Goal: Task Accomplishment & Management: Use online tool/utility

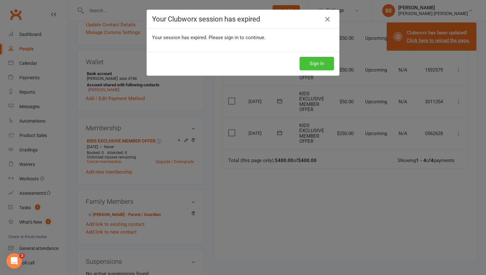
click at [311, 64] on button "Sign In" at bounding box center [317, 64] width 34 height 14
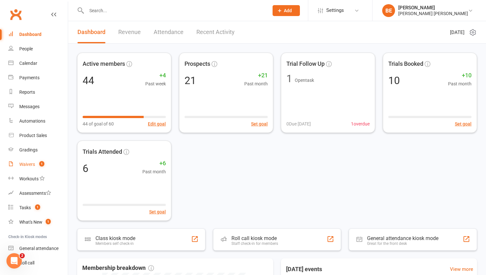
click at [30, 165] on div "Waivers" at bounding box center [27, 164] width 16 height 5
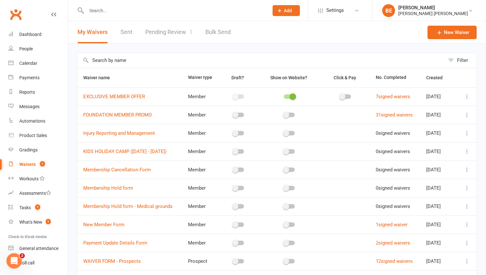
click at [160, 32] on link "Pending Review 1" at bounding box center [168, 32] width 47 height 22
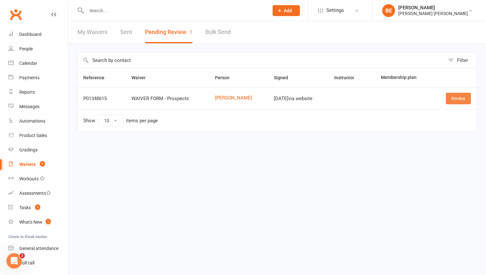
click at [459, 100] on link "Review" at bounding box center [458, 99] width 25 height 12
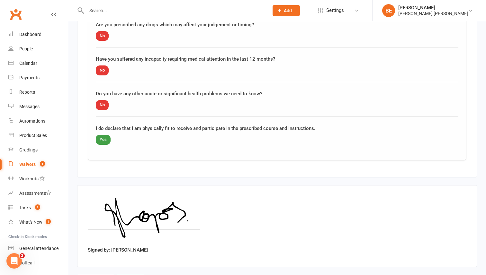
scroll to position [678, 0]
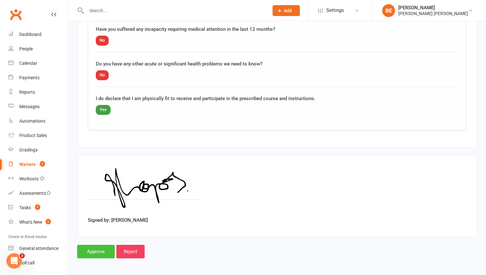
click at [91, 252] on input "Approve" at bounding box center [96, 252] width 38 height 14
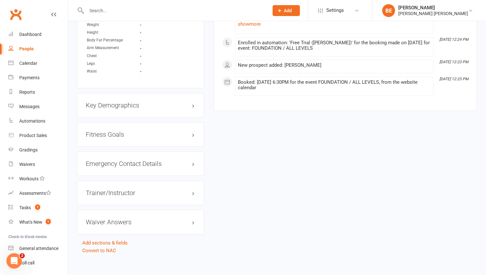
scroll to position [370, 0]
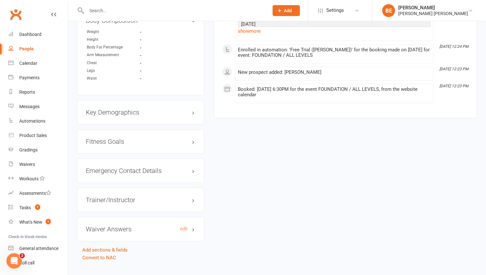
click at [194, 231] on h3 "Waiver Answers edit" at bounding box center [141, 229] width 110 height 7
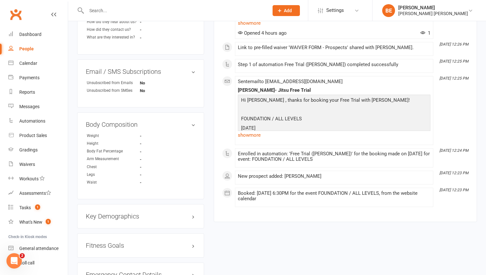
scroll to position [262, 0]
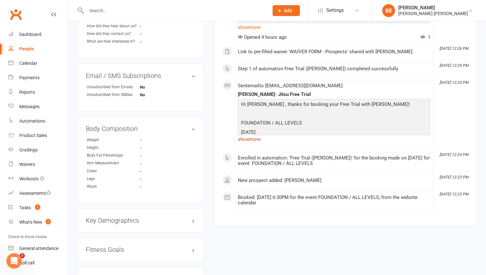
click at [255, 139] on link "show more" at bounding box center [334, 139] width 193 height 9
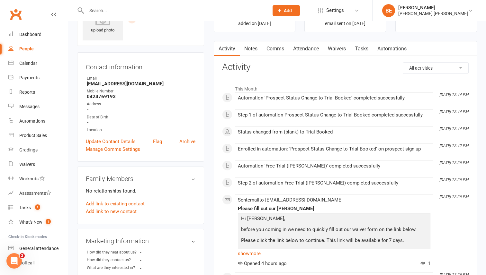
scroll to position [0, 0]
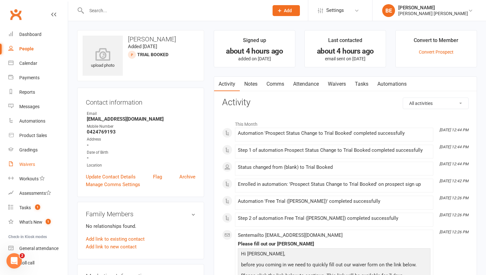
click at [29, 164] on div "Waivers" at bounding box center [27, 164] width 16 height 5
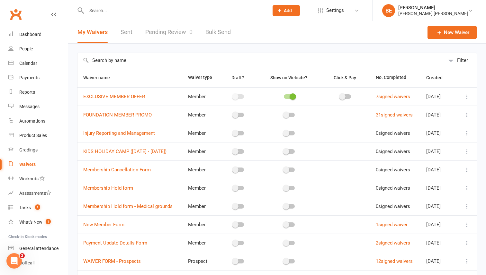
click at [158, 31] on link "Pending Review 0" at bounding box center [168, 32] width 47 height 22
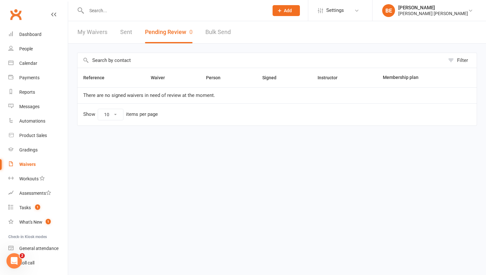
click at [128, 31] on link "Sent" at bounding box center [126, 32] width 12 height 22
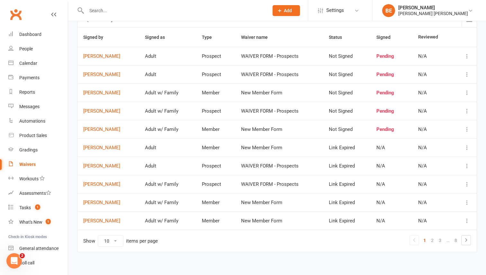
scroll to position [43, 0]
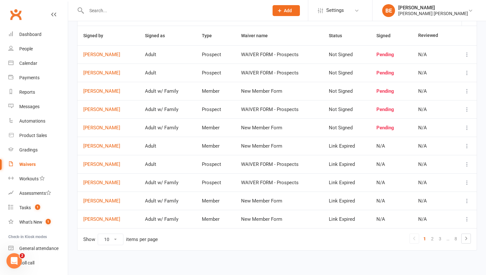
click at [466, 128] on icon at bounding box center [467, 128] width 6 height 6
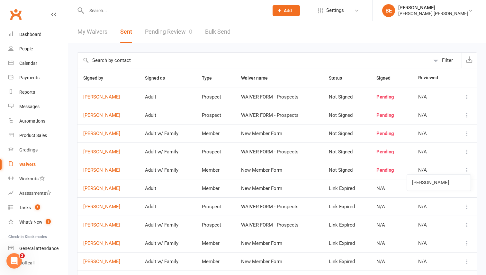
scroll to position [0, 0]
click at [107, 97] on link "João Peluso Milan" at bounding box center [108, 97] width 50 height 5
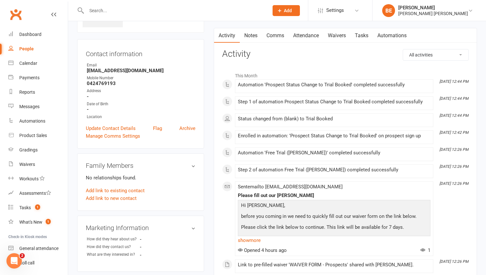
scroll to position [50, 0]
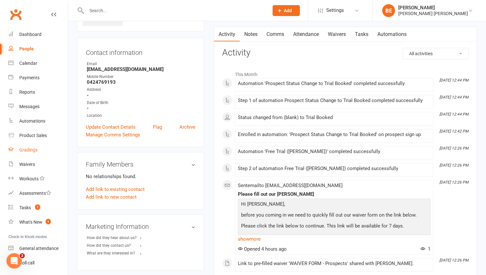
click at [31, 149] on div "Gradings" at bounding box center [28, 150] width 18 height 5
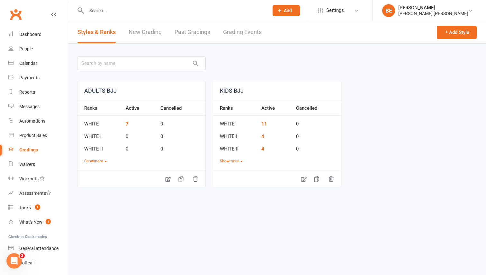
click at [147, 36] on link "New Grading" at bounding box center [145, 32] width 33 height 22
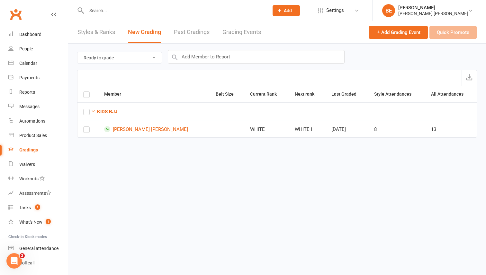
click at [95, 33] on link "Styles & Ranks" at bounding box center [96, 32] width 38 height 22
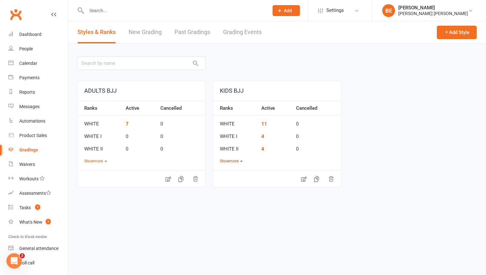
click at [238, 161] on button "Show more" at bounding box center [231, 161] width 23 height 6
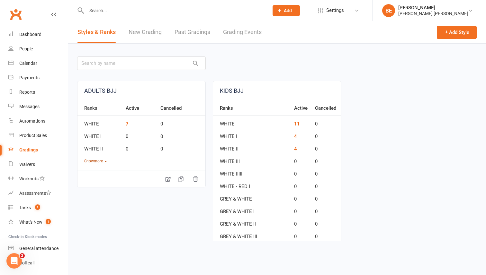
click at [106, 161] on icon "button" at bounding box center [105, 161] width 3 height 1
click at [295, 148] on link "4" at bounding box center [295, 149] width 3 height 6
